Goal: Transaction & Acquisition: Purchase product/service

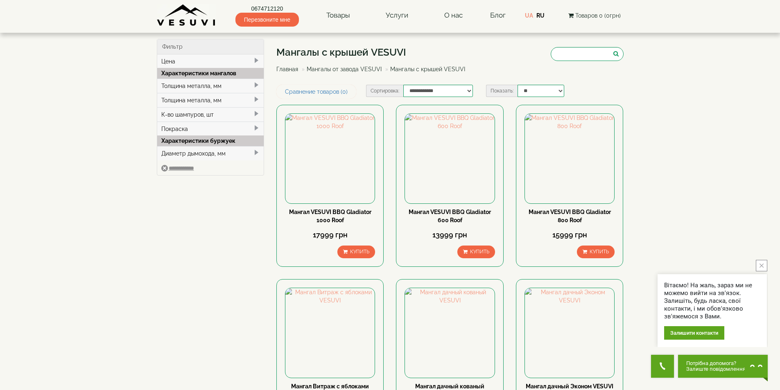
click at [356, 68] on link "Мангалы от завода VESUVI" at bounding box center [344, 69] width 75 height 7
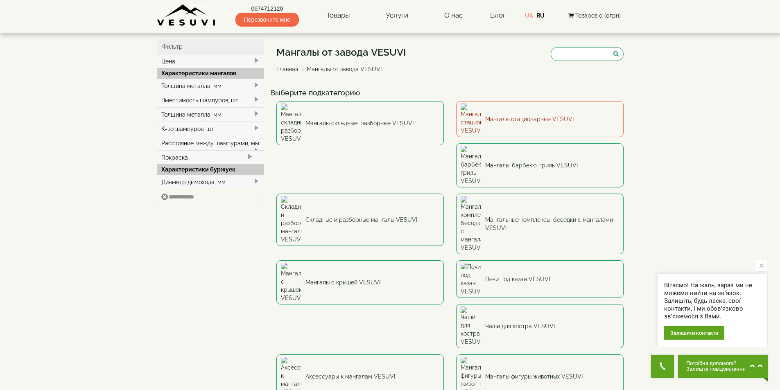
click at [537, 112] on link "Мангалы стационарные VESUVI" at bounding box center [540, 119] width 168 height 36
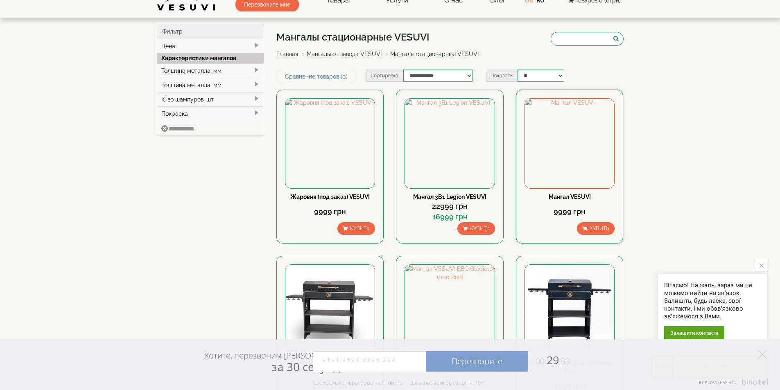
scroll to position [41, 0]
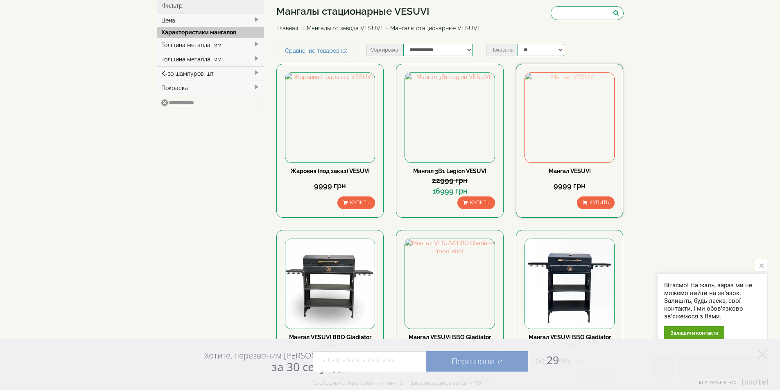
click at [576, 112] on img at bounding box center [569, 117] width 89 height 89
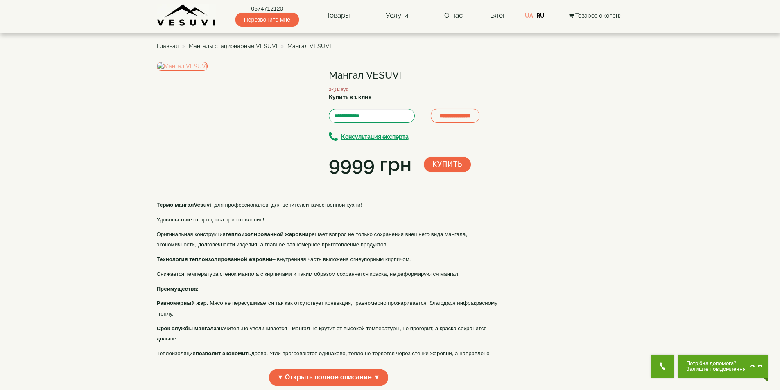
scroll to position [41, 0]
